Goal: Information Seeking & Learning: Learn about a topic

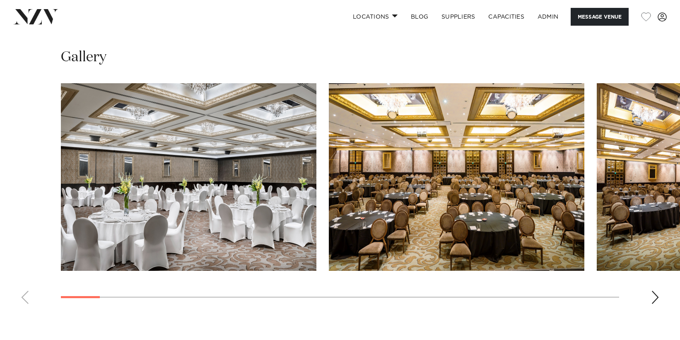
scroll to position [771, 0]
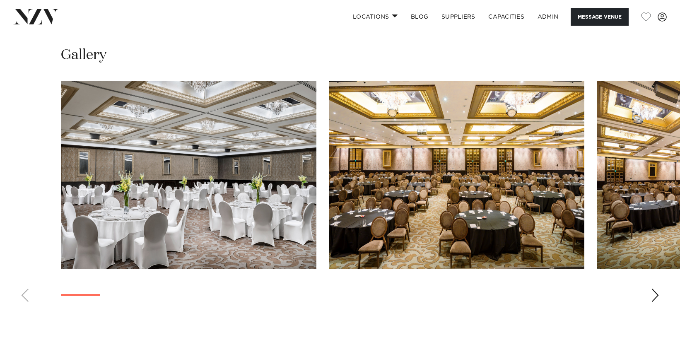
click at [262, 101] on img "1 / 30" at bounding box center [188, 175] width 255 height 188
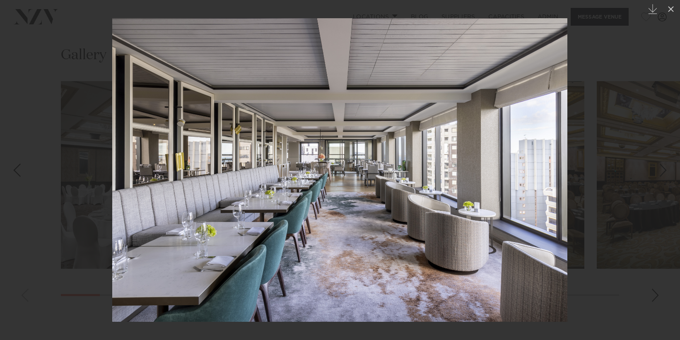
click at [597, 153] on div at bounding box center [340, 170] width 680 height 340
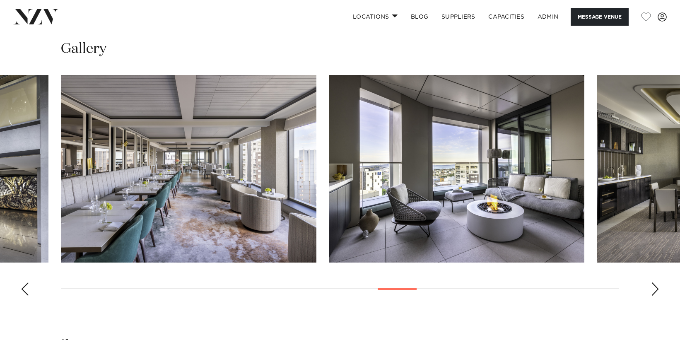
scroll to position [764, 0]
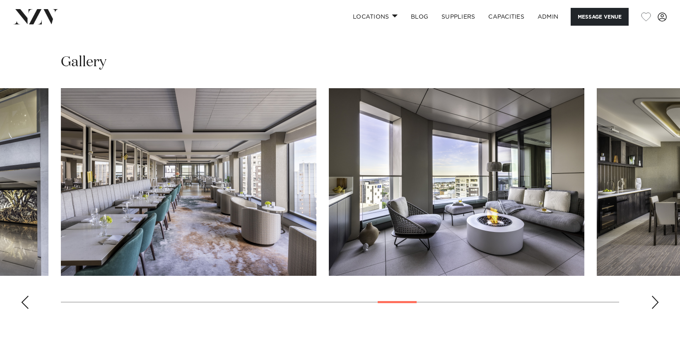
click at [606, 296] on div "Next slide" at bounding box center [655, 302] width 8 height 13
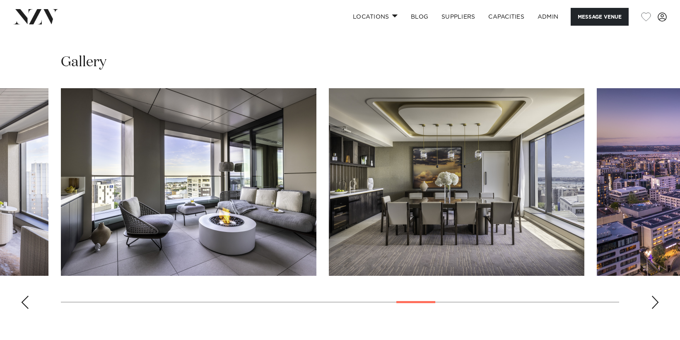
click at [606, 296] on div "Next slide" at bounding box center [655, 302] width 8 height 13
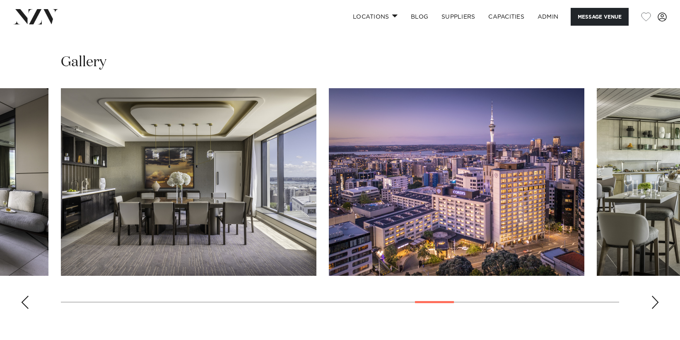
click at [606, 296] on div "Next slide" at bounding box center [655, 302] width 8 height 13
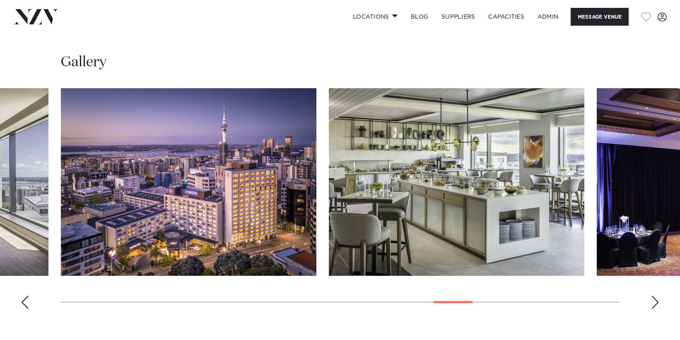
click at [606, 296] on div "Next slide" at bounding box center [655, 302] width 8 height 13
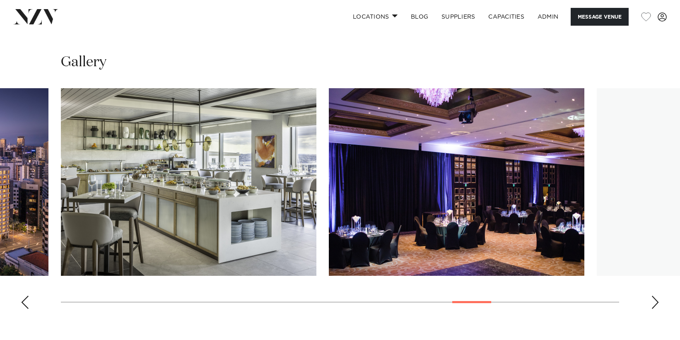
click at [606, 296] on div "Next slide" at bounding box center [655, 302] width 8 height 13
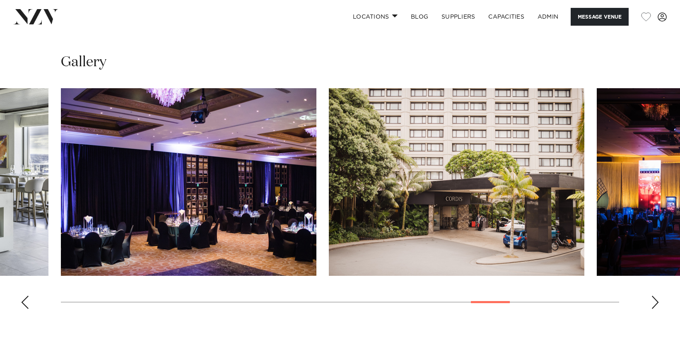
drag, startPoint x: 229, startPoint y: 167, endPoint x: 653, endPoint y: 278, distance: 438.1
click at [606, 277] on swiper-container at bounding box center [340, 201] width 680 height 227
click at [606, 296] on div "Next slide" at bounding box center [655, 302] width 8 height 13
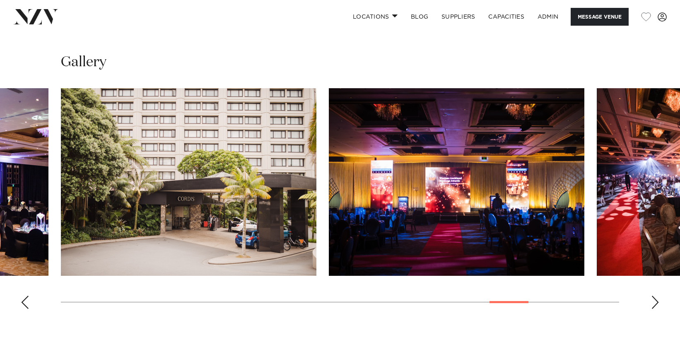
click at [606, 296] on div "Next slide" at bounding box center [655, 302] width 8 height 13
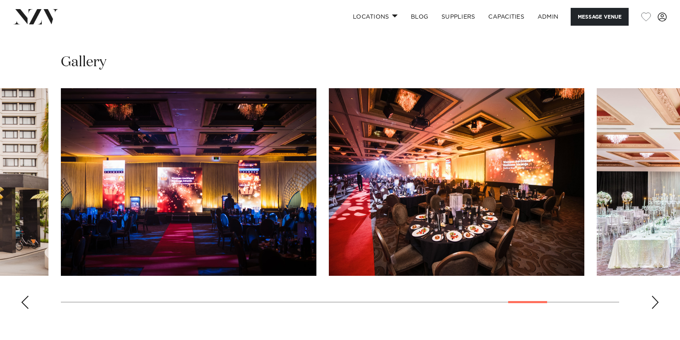
click at [606, 296] on div "Next slide" at bounding box center [655, 302] width 8 height 13
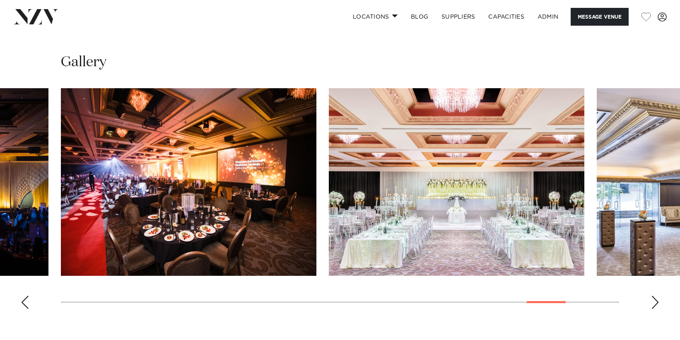
click at [606, 296] on div "Next slide" at bounding box center [655, 302] width 8 height 13
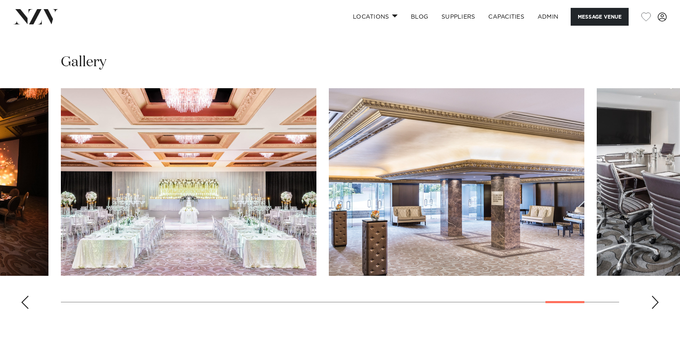
click at [606, 296] on div "Next slide" at bounding box center [655, 302] width 8 height 13
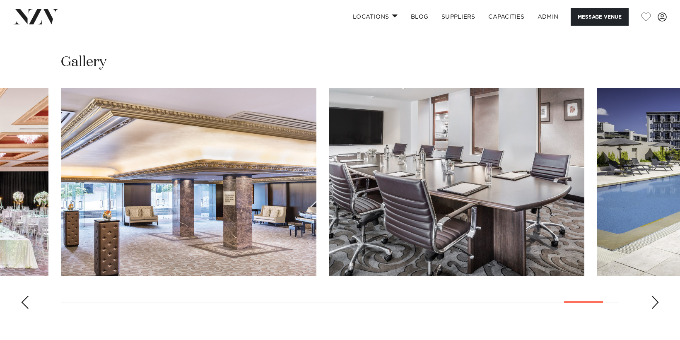
click at [606, 296] on div "Next slide" at bounding box center [655, 302] width 8 height 13
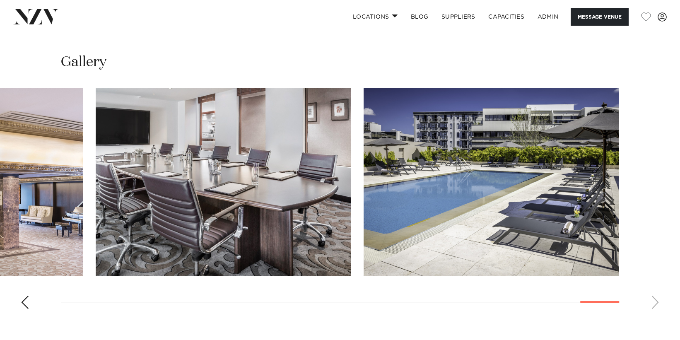
click at [606, 278] on swiper-container at bounding box center [340, 201] width 680 height 227
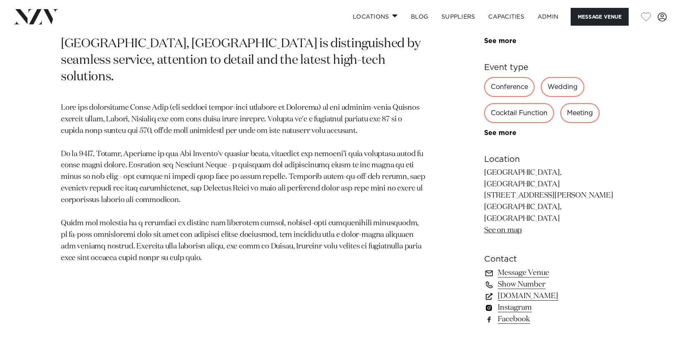
scroll to position [470, 0]
click at [511, 290] on link "[DOMAIN_NAME]" at bounding box center [551, 296] width 135 height 12
click at [516, 301] on link "Instagram" at bounding box center [551, 307] width 135 height 12
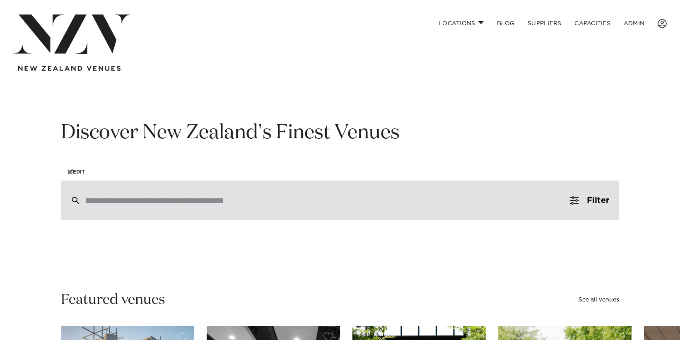
click at [221, 200] on input "search" at bounding box center [322, 200] width 475 height 9
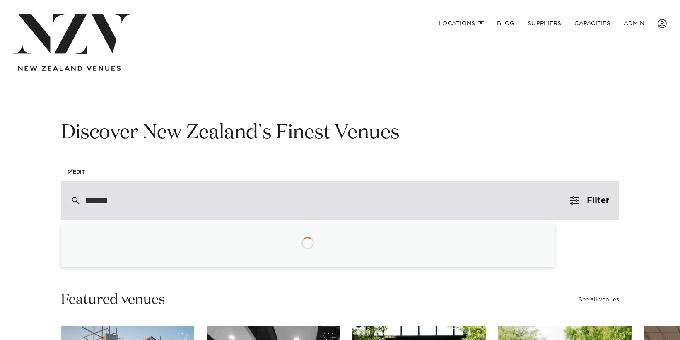
type input "********"
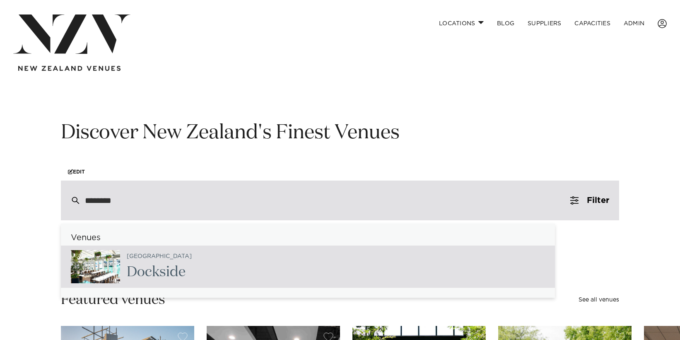
click at [202, 272] on div "Wellington Dockside" at bounding box center [308, 267] width 494 height 42
type input "**********"
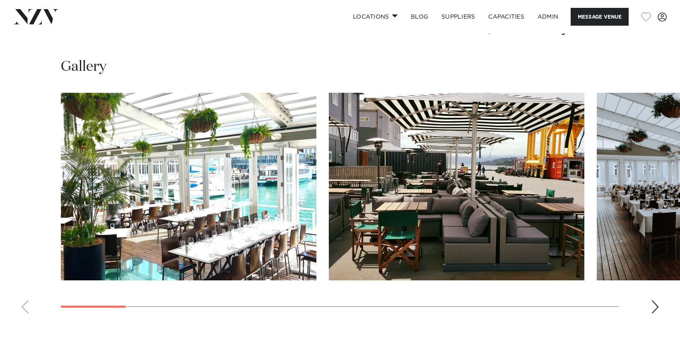
scroll to position [755, 0]
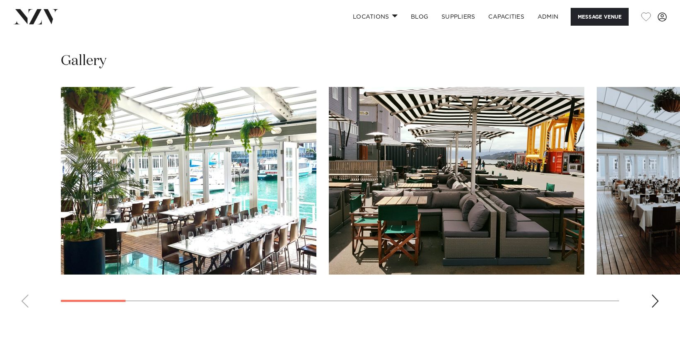
click at [655, 299] on div "Next slide" at bounding box center [655, 300] width 8 height 13
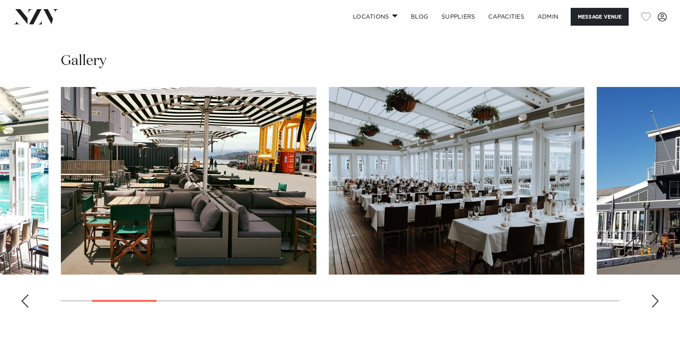
click at [655, 299] on div "Next slide" at bounding box center [655, 300] width 8 height 13
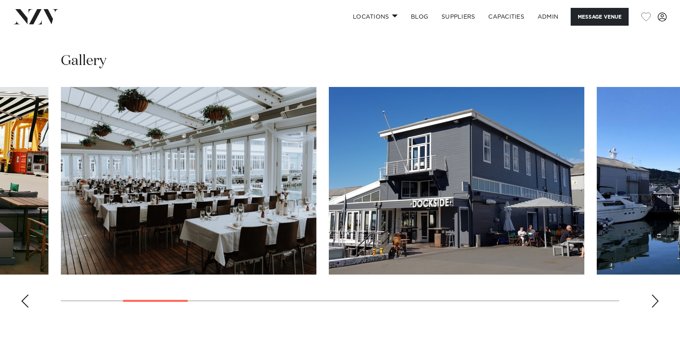
click at [655, 299] on div "Next slide" at bounding box center [655, 300] width 8 height 13
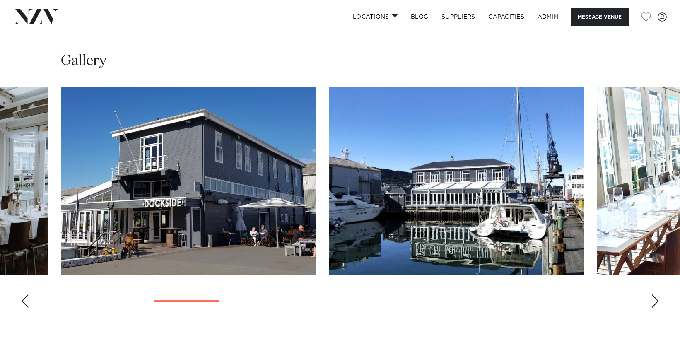
click at [655, 299] on div "Next slide" at bounding box center [655, 300] width 8 height 13
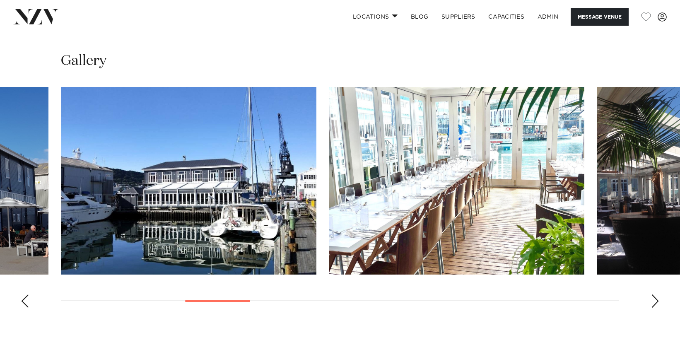
click at [655, 299] on div "Next slide" at bounding box center [655, 300] width 8 height 13
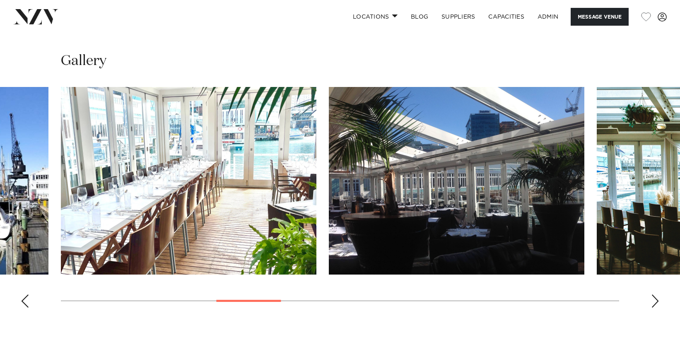
click at [655, 299] on div "Next slide" at bounding box center [655, 300] width 8 height 13
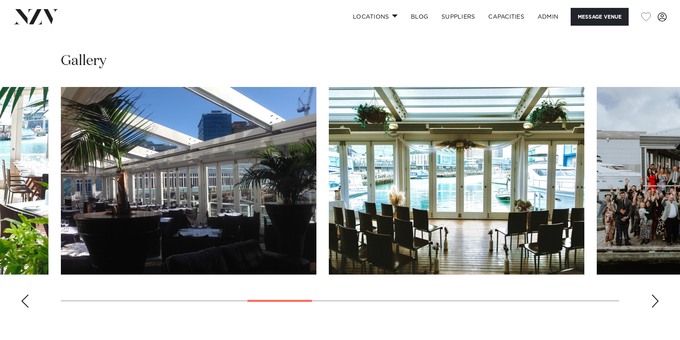
click at [655, 299] on div "Next slide" at bounding box center [655, 300] width 8 height 13
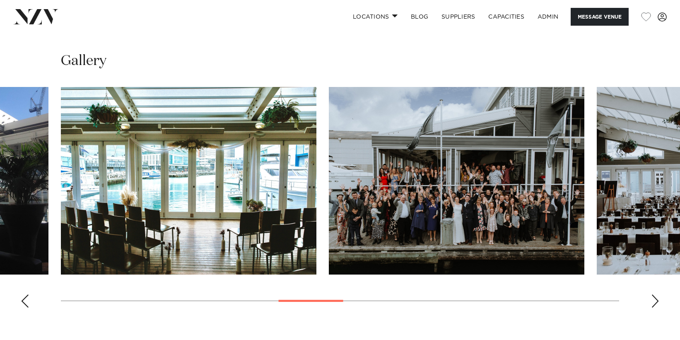
click at [655, 299] on div "Next slide" at bounding box center [655, 300] width 8 height 13
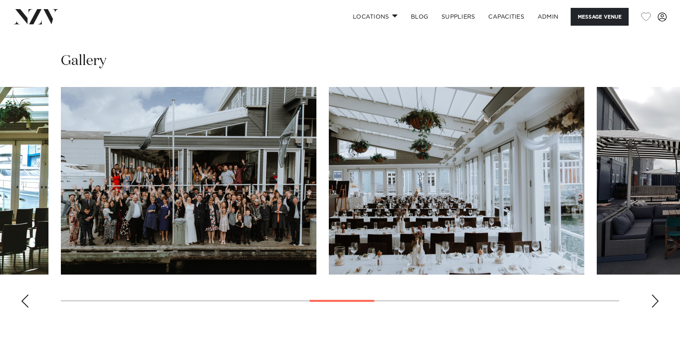
click at [655, 299] on div "Next slide" at bounding box center [655, 300] width 8 height 13
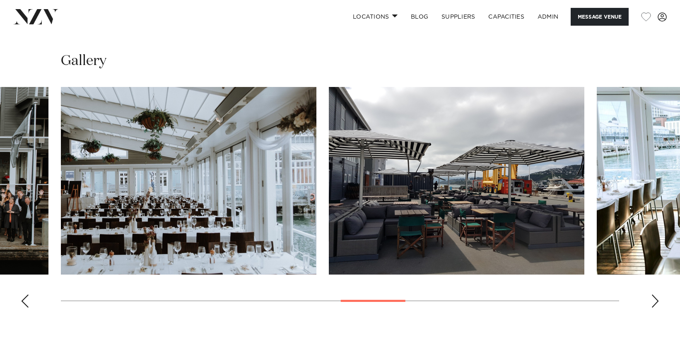
click at [655, 299] on div "Next slide" at bounding box center [655, 300] width 8 height 13
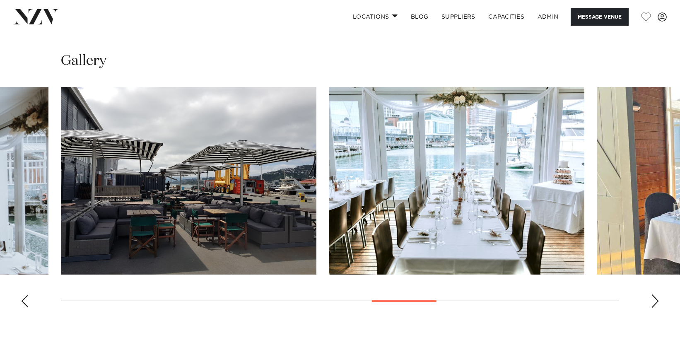
click at [655, 299] on div "Next slide" at bounding box center [655, 300] width 8 height 13
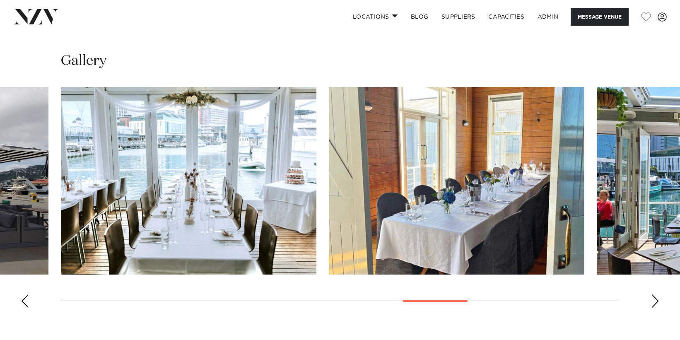
click at [655, 299] on div "Next slide" at bounding box center [655, 300] width 8 height 13
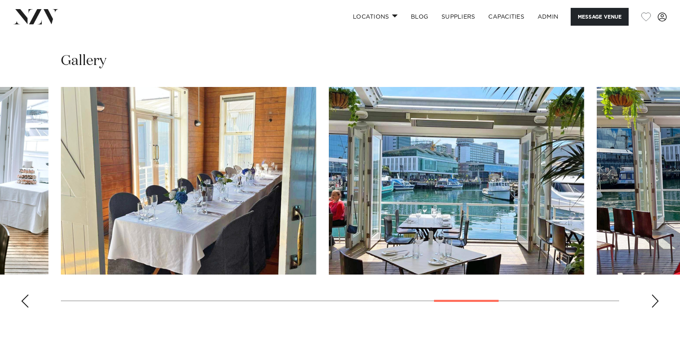
click at [655, 299] on div "Next slide" at bounding box center [655, 300] width 8 height 13
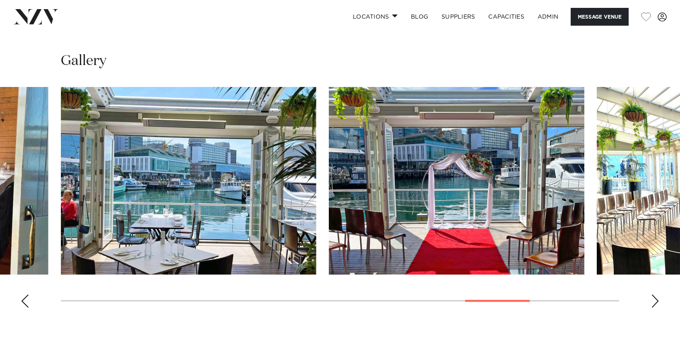
click at [655, 299] on div "Next slide" at bounding box center [655, 300] width 8 height 13
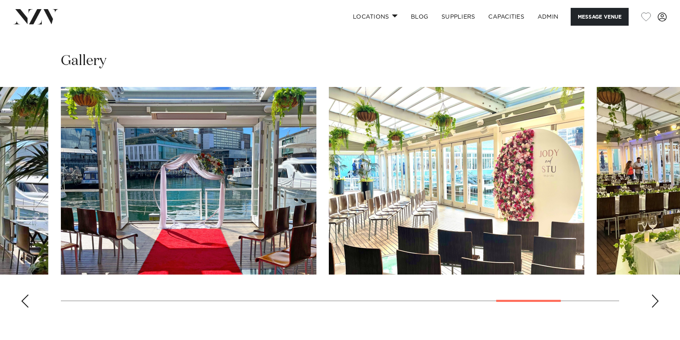
click at [655, 299] on div "Next slide" at bounding box center [655, 300] width 8 height 13
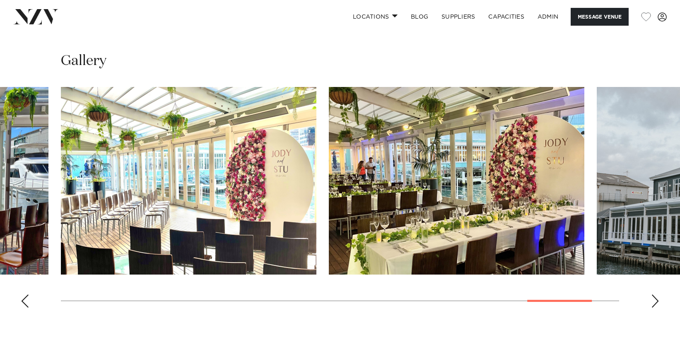
click at [655, 299] on div "Next slide" at bounding box center [655, 300] width 8 height 13
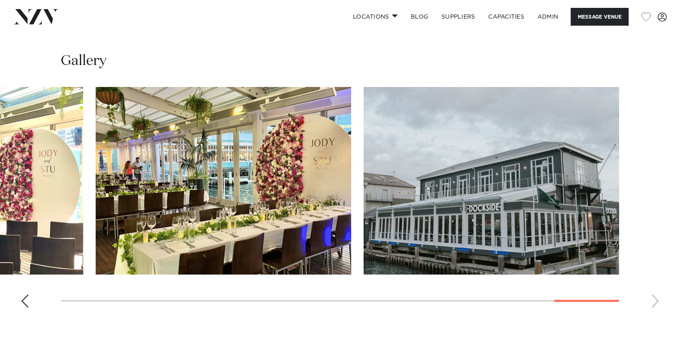
click at [655, 299] on swiper-container at bounding box center [340, 200] width 680 height 227
click at [26, 304] on div "Previous slide" at bounding box center [25, 300] width 8 height 13
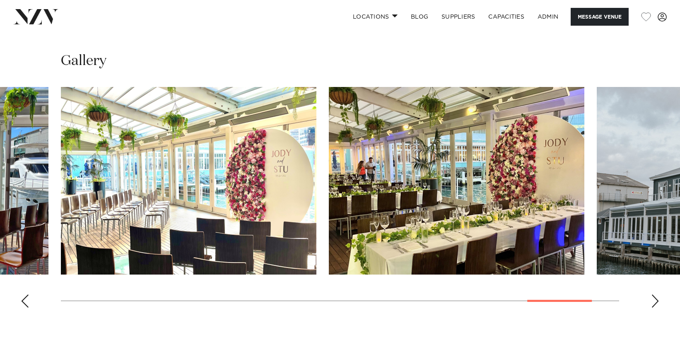
click at [651, 302] on div "Next slide" at bounding box center [655, 300] width 8 height 13
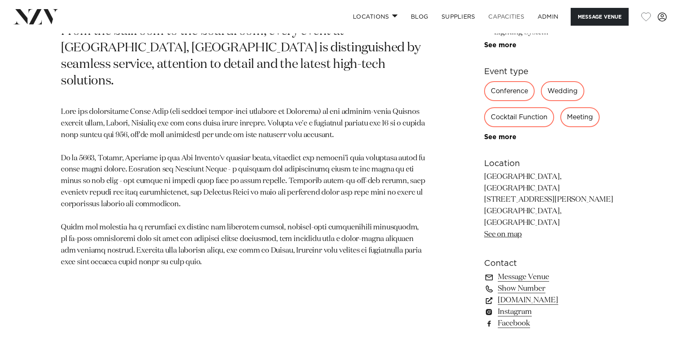
scroll to position [467, 0]
